Goal: Task Accomplishment & Management: Use online tool/utility

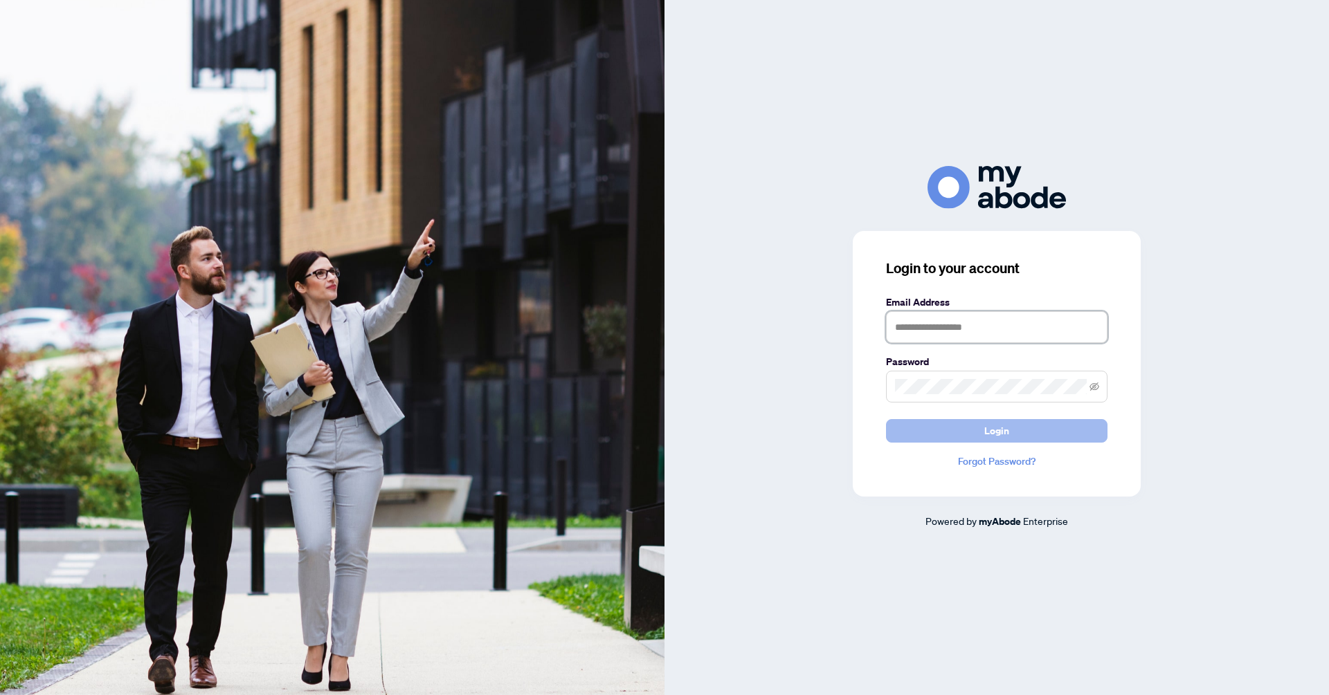
type input "**********"
click at [931, 420] on button "Login" at bounding box center [996, 431] width 221 height 24
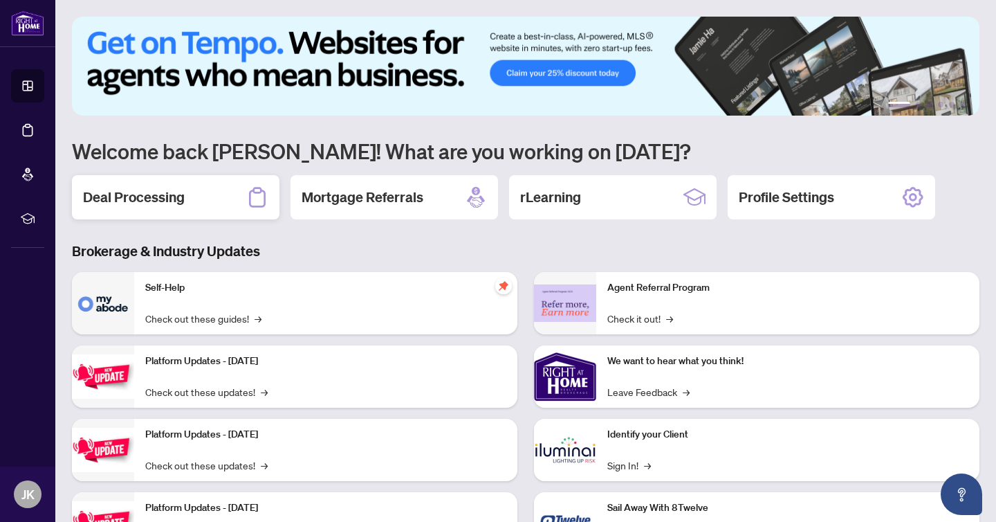
click at [143, 209] on div "Deal Processing" at bounding box center [176, 197] width 208 height 44
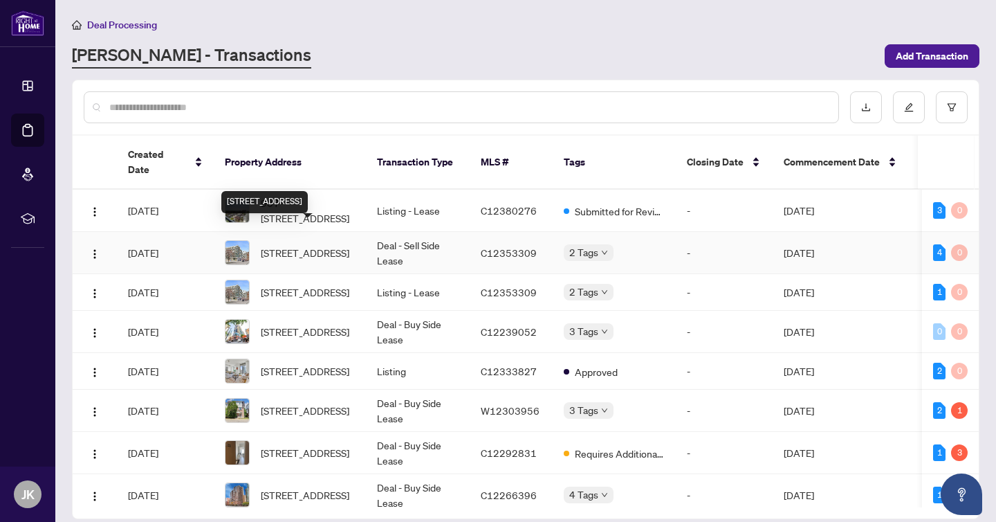
click at [316, 245] on span "819-118 Merchants Wharf, Toronto, Ontario M5A 0L3, Canada" at bounding box center [305, 252] width 89 height 15
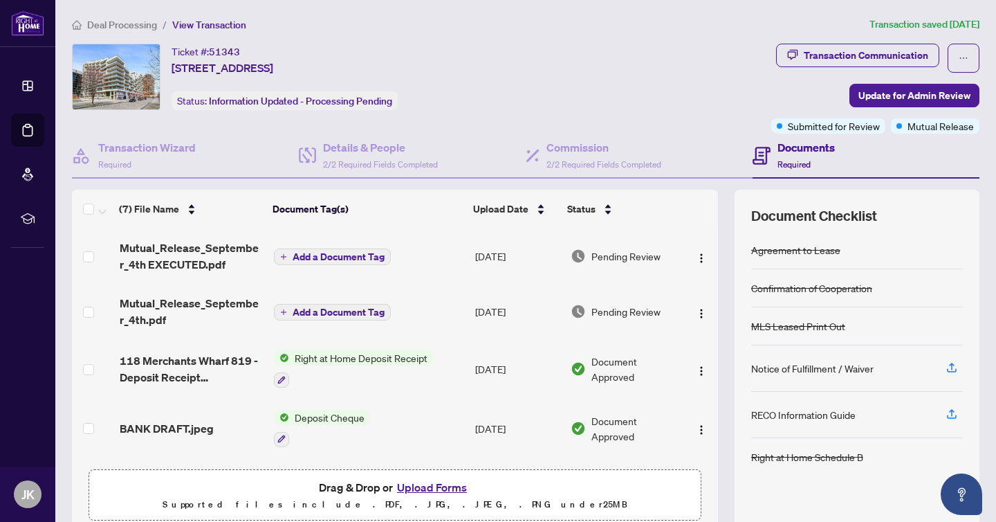
click at [200, 268] on span "Mutual_Release_September_4th EXECUTED.pdf" at bounding box center [191, 255] width 143 height 33
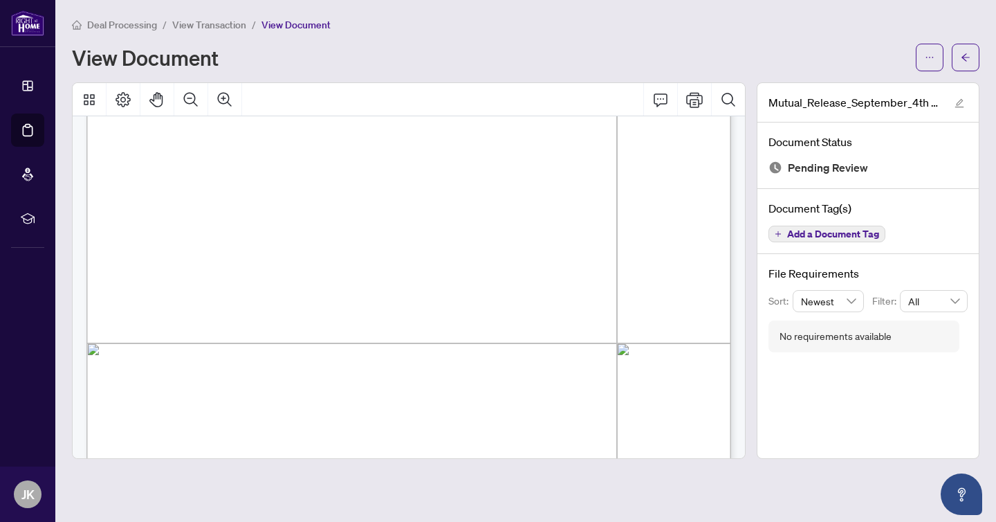
scroll to position [520, 0]
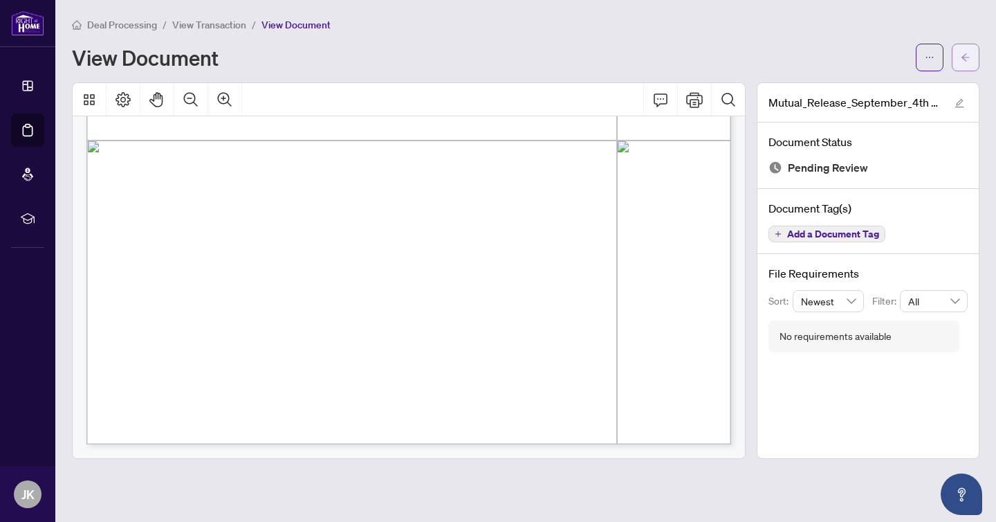
click at [974, 60] on button "button" at bounding box center [966, 58] width 28 height 28
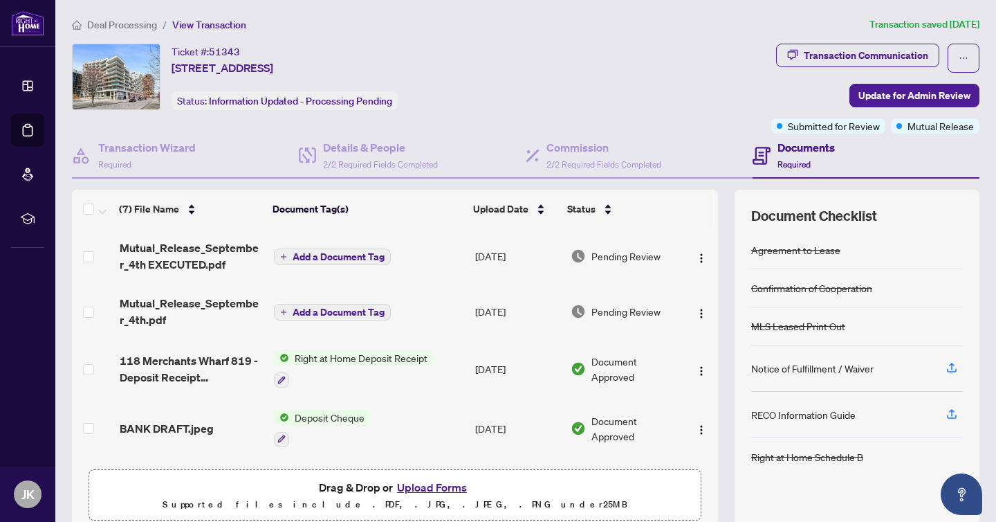
click at [662, 53] on div "Ticket #: 51343 819-118 Merchants Wharf, Toronto, Ontario M5A 0L3, Canada Statu…" at bounding box center [419, 77] width 694 height 66
click at [691, 91] on div "Ticket #: 51343 819-118 Merchants Wharf, Toronto, Ontario M5A 0L3, Canada Statu…" at bounding box center [419, 77] width 694 height 66
